Goal: Find specific page/section: Find specific page/section

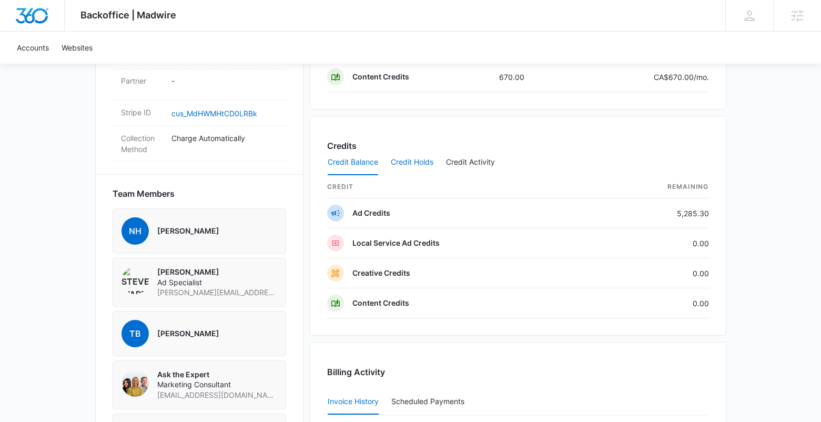
scroll to position [641, 0]
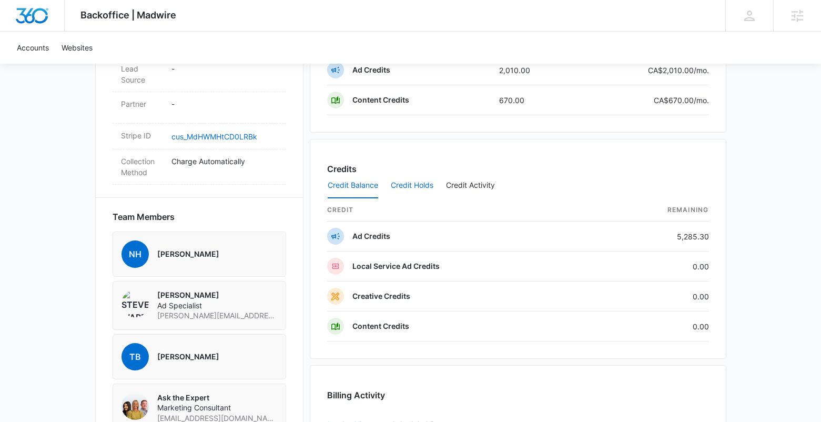
click at [409, 188] on button "Credit Holds" at bounding box center [412, 185] width 43 height 25
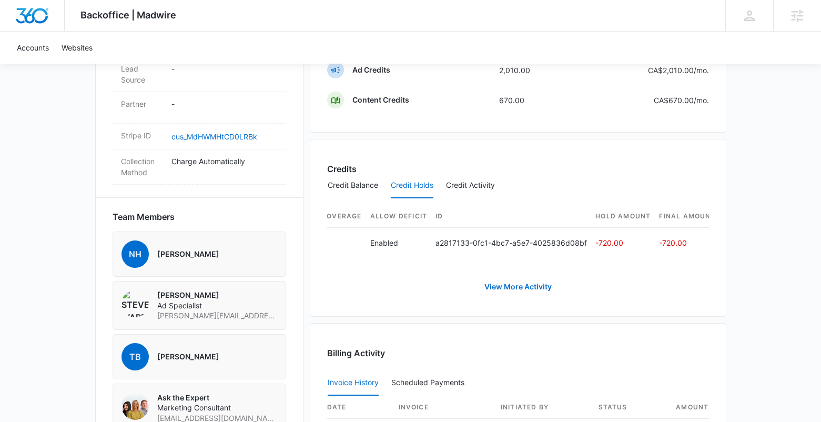
scroll to position [0, 418]
click at [489, 190] on button "Credit Activity" at bounding box center [470, 185] width 49 height 25
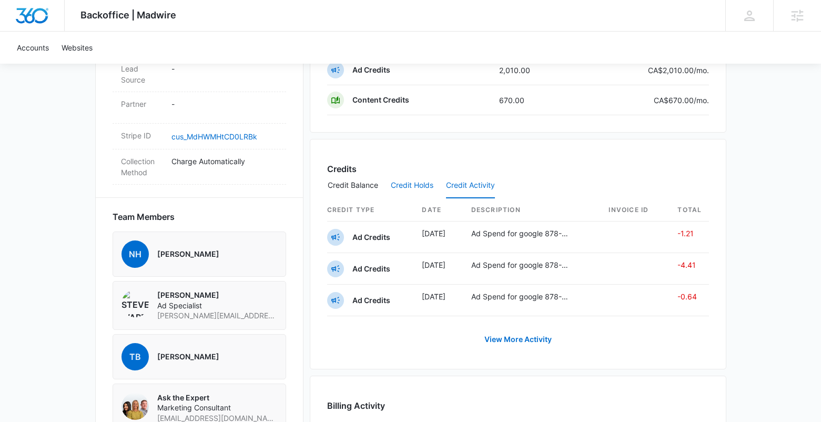
click at [414, 188] on button "Credit Holds" at bounding box center [412, 185] width 43 height 25
